Goal: Transaction & Acquisition: Purchase product/service

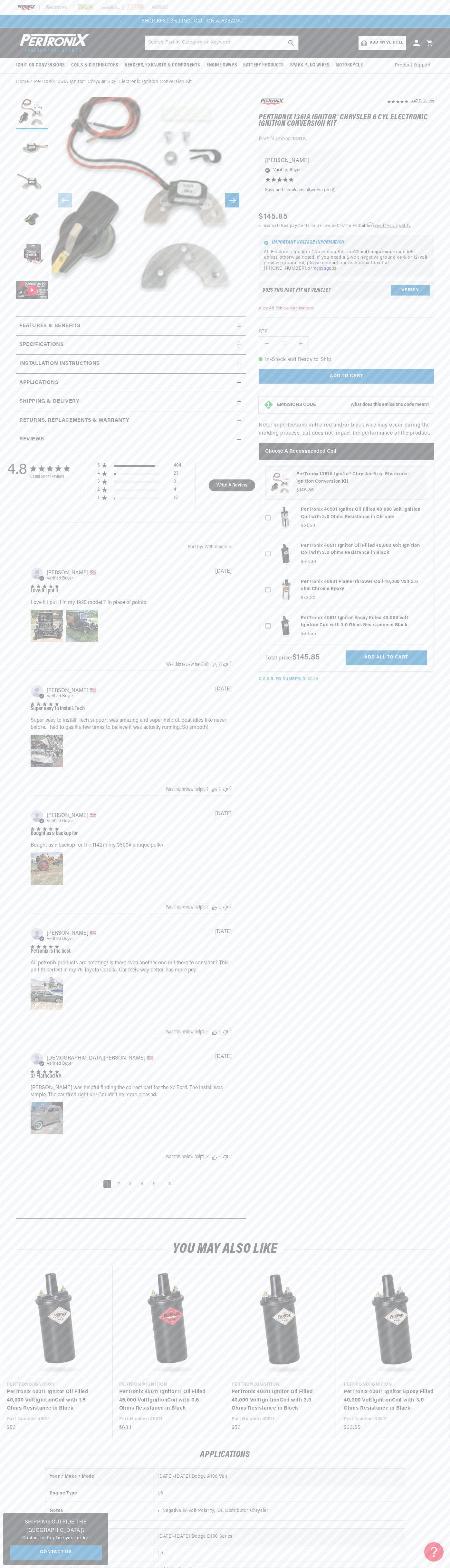
scroll to position [0, 196]
click at [115, 2] on div at bounding box center [225, 7] width 450 height 15
click at [426, 706] on div "447 Reviews" at bounding box center [340, 661] width 189 height 1128
click at [206, 1567] on html "Skip to content Your cart Your cart is empty Get the right parts the first time…" at bounding box center [225, 784] width 450 height 1568
click at [0, 1160] on section "447 Reviews" at bounding box center [225, 660] width 450 height 1138
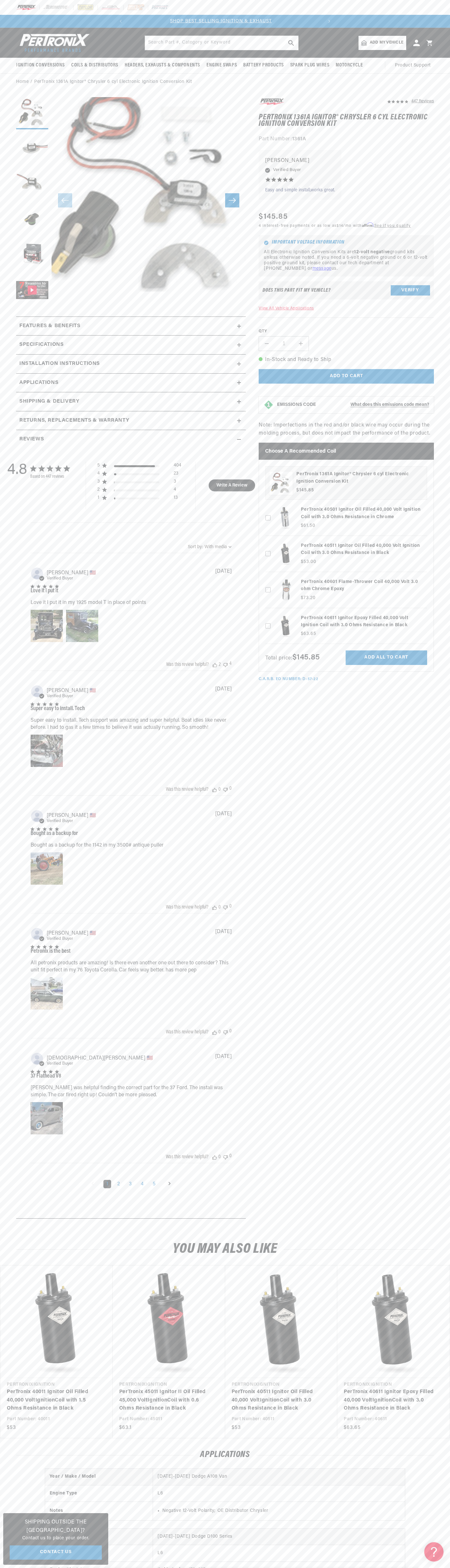
scroll to position [0, 0]
